Goal: Task Accomplishment & Management: Manage account settings

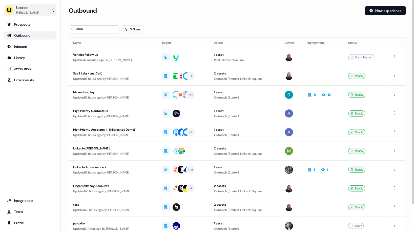
click at [24, 8] on div "Userled" at bounding box center [27, 7] width 23 height 5
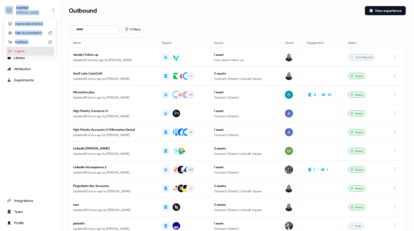
drag, startPoint x: 32, startPoint y: 50, endPoint x: 28, endPoint y: 103, distance: 52.9
click at [28, 104] on div "Userled Oliver Grogan Impersonate (Admin) Help documentation Feedback Logout Pr…" at bounding box center [30, 115] width 61 height 231
click at [28, 103] on div "Userled Oliver Grogan Impersonate (Admin) Help documentation Feedback Logout Pr…" at bounding box center [30, 115] width 61 height 231
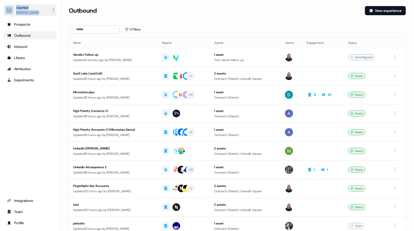
click at [35, 12] on div "[PERSON_NAME]" at bounding box center [27, 12] width 23 height 5
click at [34, 51] on div "Logout" at bounding box center [30, 51] width 48 height 9
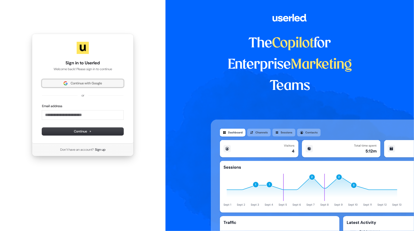
click at [75, 86] on span "Continue with Google" at bounding box center [86, 83] width 31 height 5
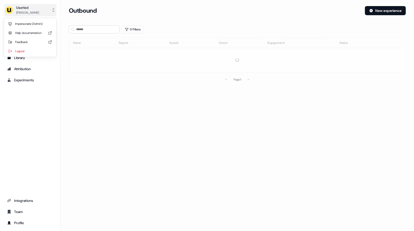
click at [24, 9] on div "Userled" at bounding box center [27, 7] width 23 height 5
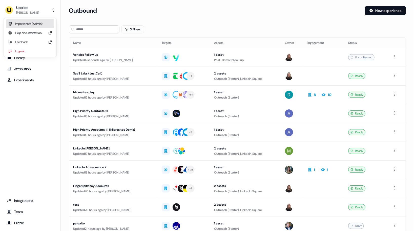
click at [31, 26] on div "Impersonate (Admin)" at bounding box center [30, 23] width 48 height 9
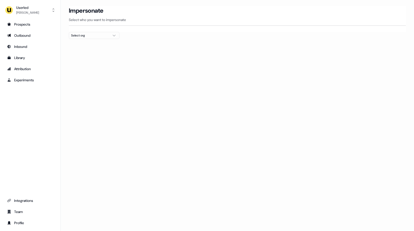
click at [91, 35] on div "Select org" at bounding box center [90, 35] width 38 height 5
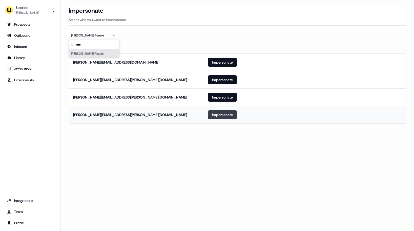
type input "****"
click at [223, 114] on button "Impersonate" at bounding box center [222, 114] width 29 height 9
